Goal: Check status: Check status

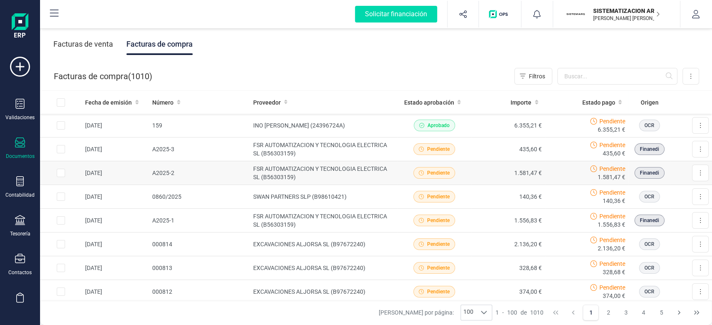
scroll to position [17, 0]
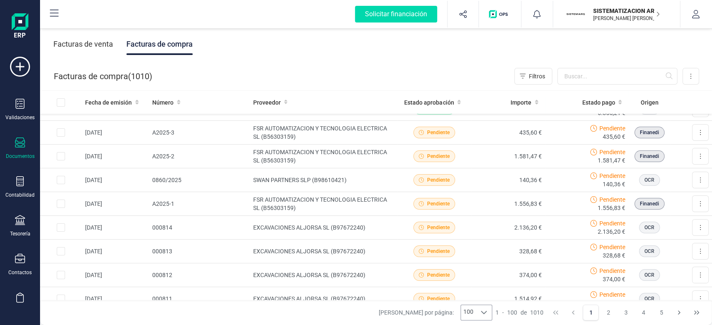
click at [488, 315] on div at bounding box center [484, 312] width 16 height 15
click at [476, 295] on span "100" at bounding box center [473, 294] width 10 height 8
drag, startPoint x: 604, startPoint y: 316, endPoint x: 608, endPoint y: 309, distance: 8.0
click at [604, 317] on button "2" at bounding box center [609, 313] width 16 height 16
click at [608, 309] on button "2" at bounding box center [609, 313] width 16 height 16
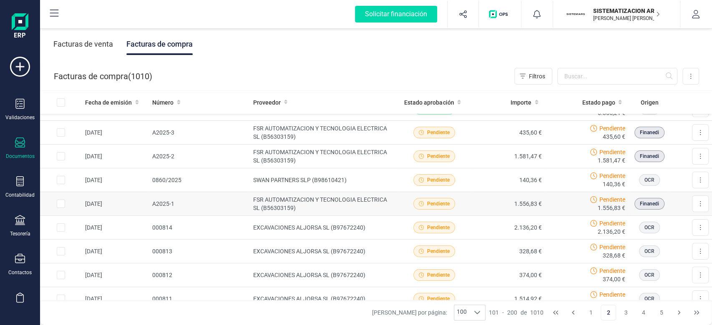
click at [608, 315] on button "2" at bounding box center [609, 313] width 16 height 16
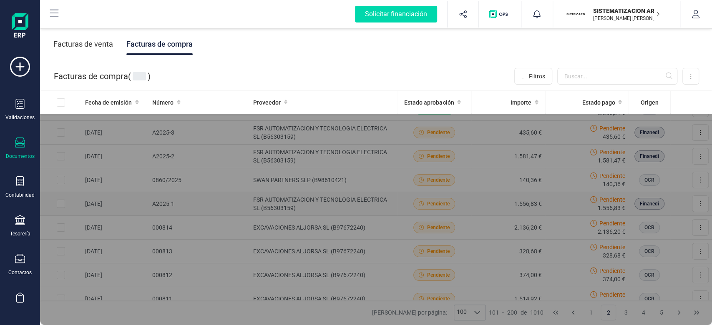
scroll to position [0, 0]
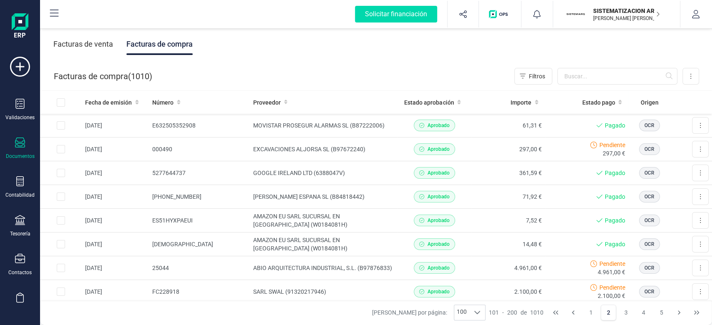
click at [90, 42] on div "Facturas de venta" at bounding box center [83, 44] width 60 height 22
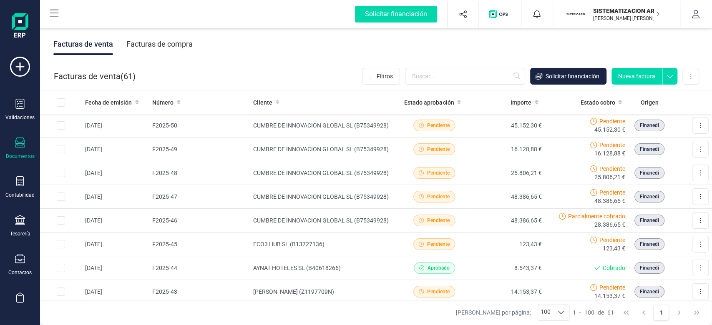
click at [160, 48] on div "Facturas de compra" at bounding box center [159, 44] width 66 height 22
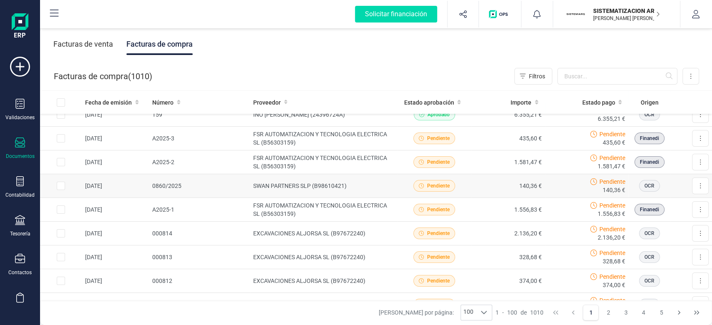
scroll to position [17, 0]
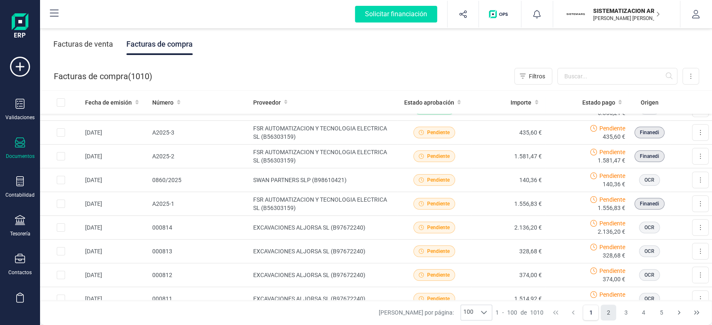
click at [605, 319] on button "2" at bounding box center [609, 313] width 16 height 16
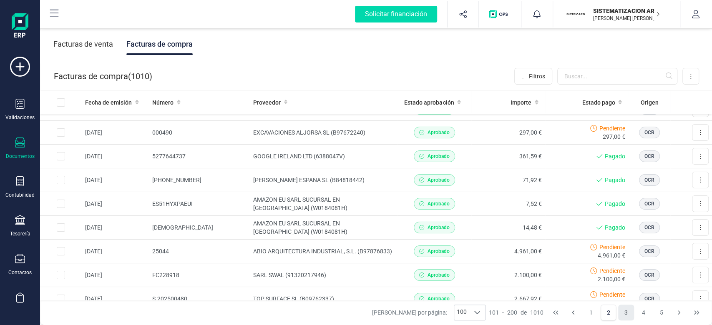
click at [622, 315] on button "3" at bounding box center [626, 313] width 16 height 16
click at [631, 314] on button "3" at bounding box center [626, 313] width 16 height 16
click at [625, 311] on button "3" at bounding box center [626, 313] width 16 height 16
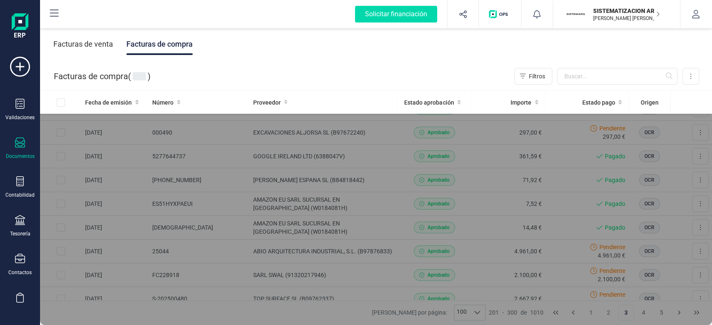
scroll to position [0, 0]
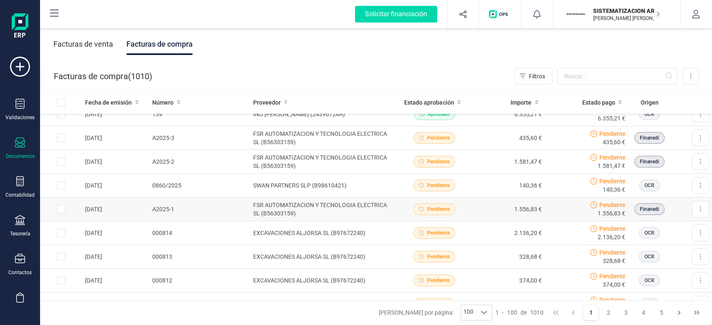
scroll to position [17, 0]
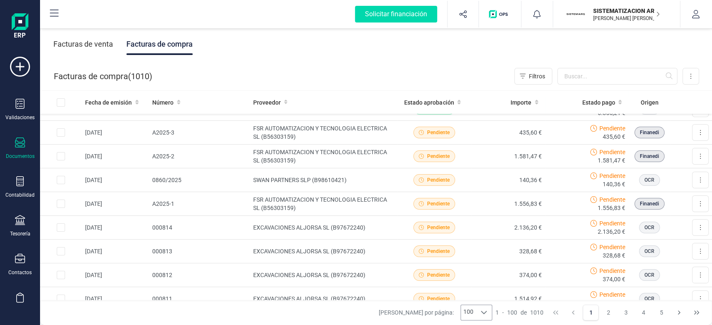
click at [490, 312] on div at bounding box center [484, 312] width 16 height 15
click at [479, 292] on li "100" at bounding box center [476, 294] width 31 height 15
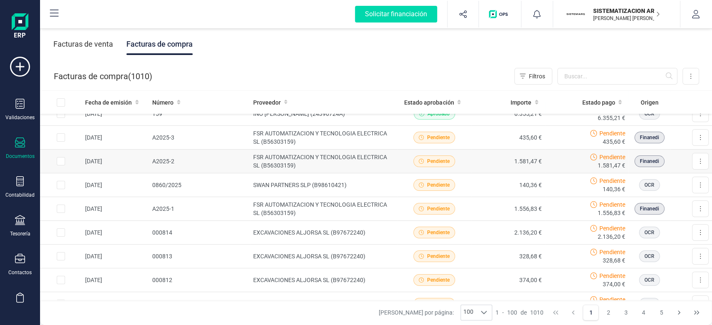
scroll to position [17, 0]
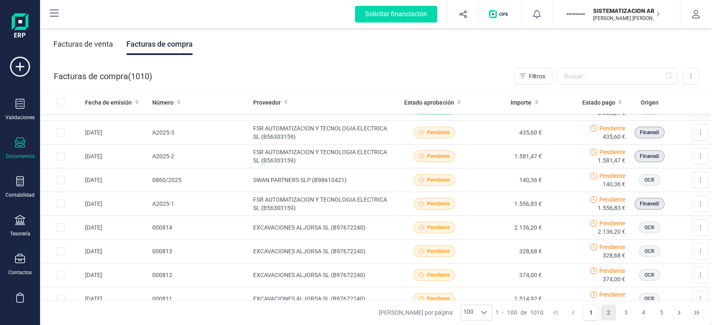
click at [603, 317] on button "2" at bounding box center [609, 313] width 16 height 16
click at [605, 317] on button "2" at bounding box center [609, 313] width 16 height 16
click at [615, 314] on button "2" at bounding box center [609, 313] width 16 height 16
click at [609, 313] on button "2" at bounding box center [609, 313] width 16 height 16
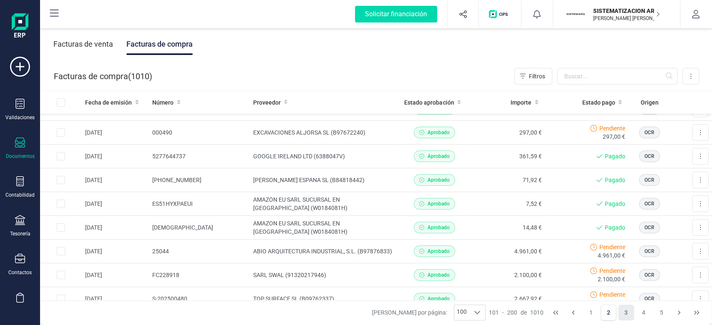
click at [628, 312] on button "3" at bounding box center [626, 313] width 16 height 16
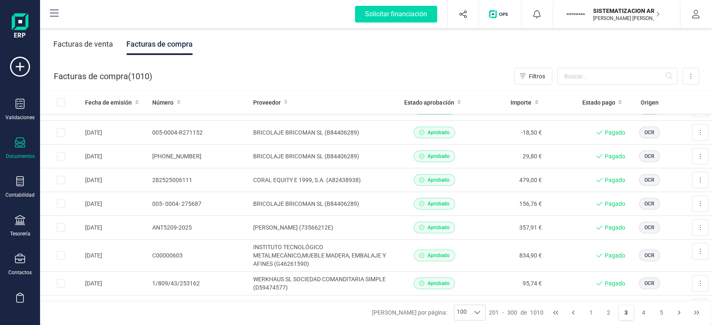
click at [92, 45] on div "Facturas de venta" at bounding box center [83, 44] width 60 height 22
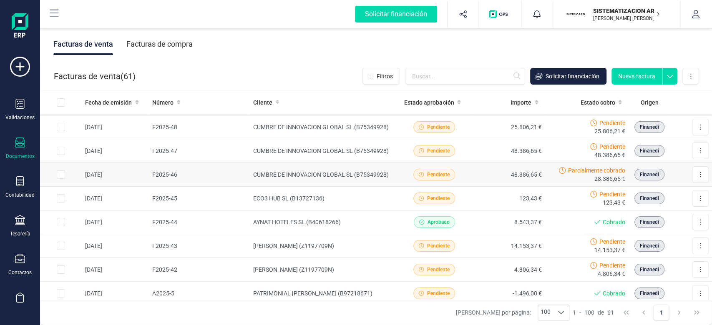
scroll to position [55, 0]
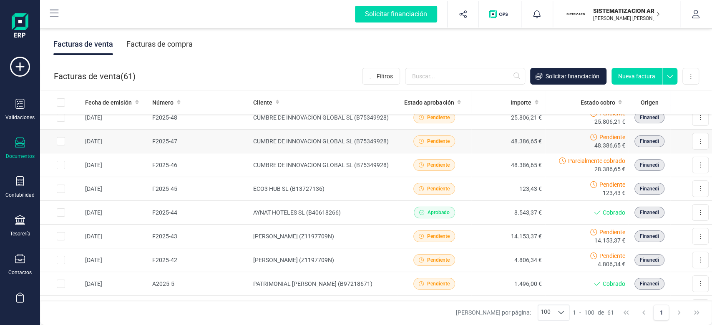
click at [398, 149] on td "Pendiente" at bounding box center [435, 142] width 74 height 24
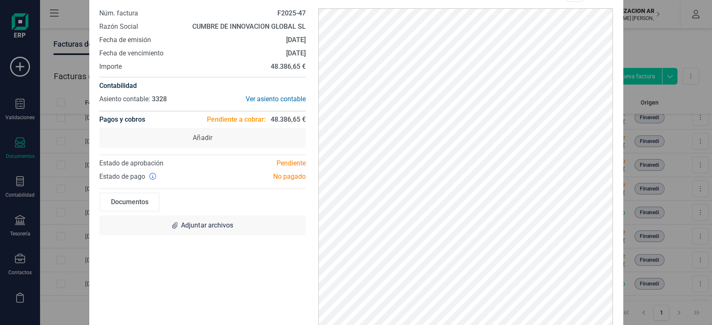
drag, startPoint x: 620, startPoint y: 36, endPoint x: 639, endPoint y: 42, distance: 19.1
click at [627, 40] on div "F2025-47 Descargar documento Crear factura rectificativa Marcar como cobrada Nú…" at bounding box center [356, 162] width 712 height 325
click at [665, 43] on div "F2025-47 Descargar documento Crear factura rectificativa Marcar como cobrada Nú…" at bounding box center [356, 162] width 712 height 325
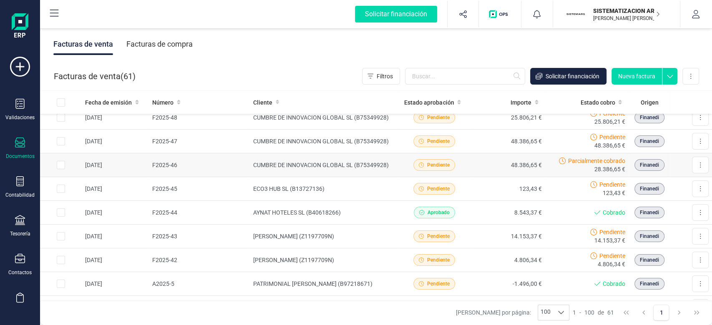
click at [398, 164] on td "Pendiente" at bounding box center [435, 166] width 74 height 24
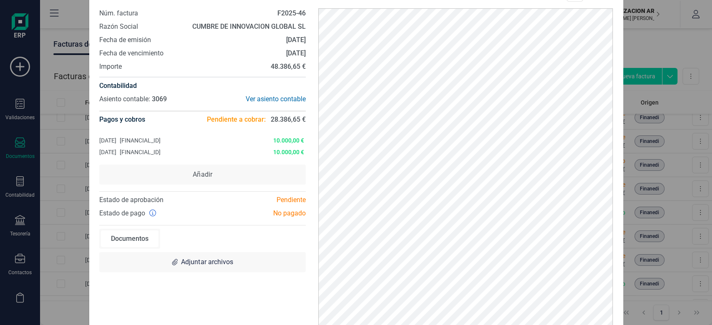
drag, startPoint x: 690, startPoint y: 32, endPoint x: 70, endPoint y: 35, distance: 619.5
click at [689, 32] on div "F2025-46 Descargar documento Crear factura rectificativa Marcar como cobrada Nú…" at bounding box center [356, 162] width 712 height 325
click at [651, 35] on div "F2025-46 Descargar documento Crear factura rectificativa Marcar como cobrada Nú…" at bounding box center [356, 162] width 712 height 325
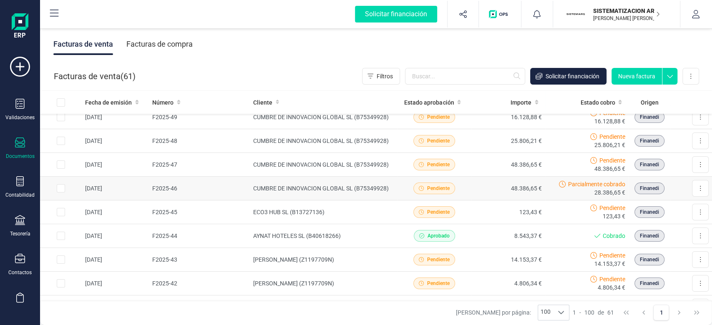
scroll to position [0, 0]
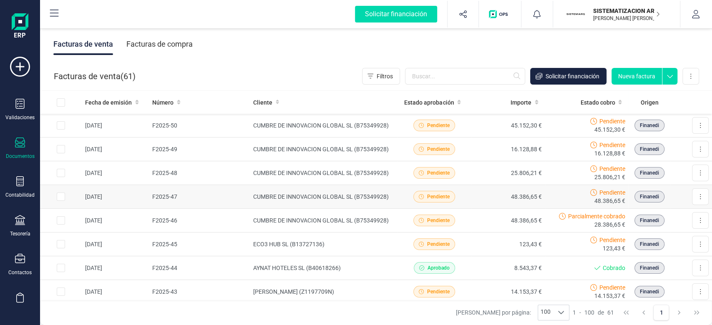
click at [218, 199] on td "F2025-47" at bounding box center [199, 197] width 101 height 24
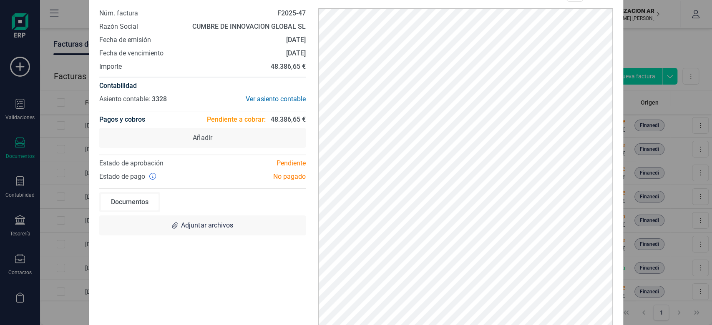
click at [649, 34] on div "F2025-47 Descargar documento Crear factura rectificativa Marcar como cobrada Nú…" at bounding box center [356, 162] width 712 height 325
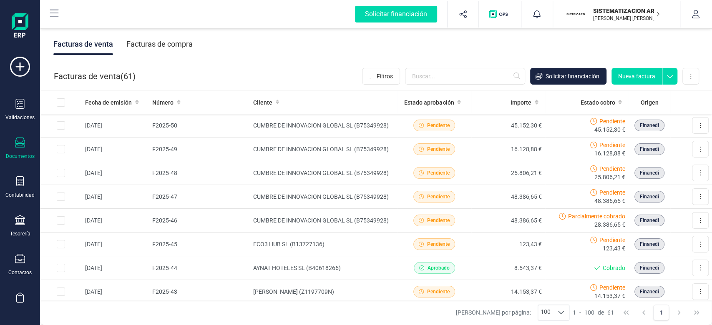
click at [658, 40] on div "Descargar documento Convertir a Factura Documentos Adjuntar archivos" at bounding box center [356, 162] width 712 height 325
click at [209, 129] on td "F2025-50" at bounding box center [199, 126] width 101 height 24
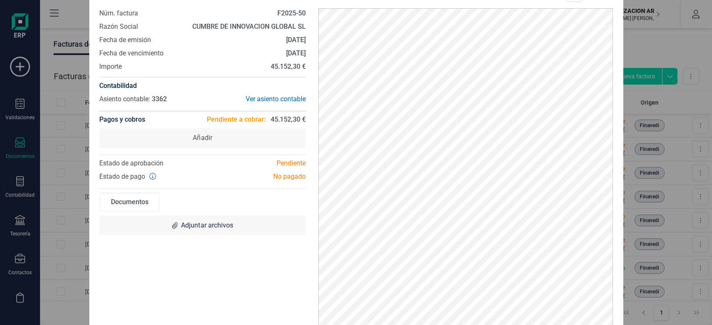
click at [662, 53] on div "F2025-50 Descargar documento Crear factura rectificativa Marcar como cobrada Nú…" at bounding box center [356, 162] width 712 height 325
